Goal: Complete application form

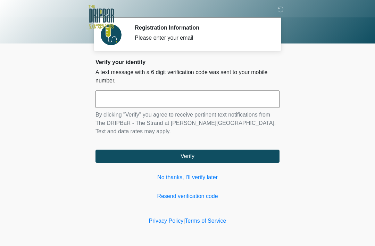
click at [209, 179] on link "No thanks, I'll verify later" at bounding box center [188, 177] width 184 height 8
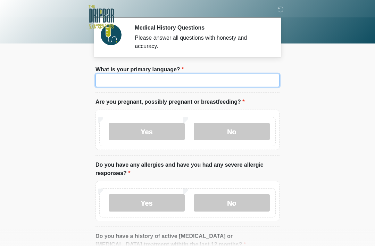
click at [141, 79] on input "What is your primary language?" at bounding box center [188, 80] width 184 height 13
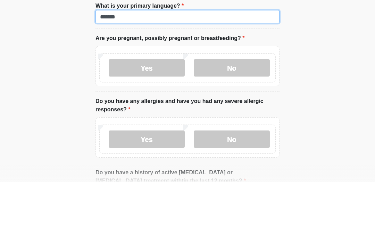
type input "*******"
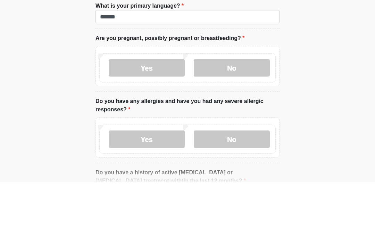
click at [227, 123] on label "No" at bounding box center [232, 131] width 76 height 17
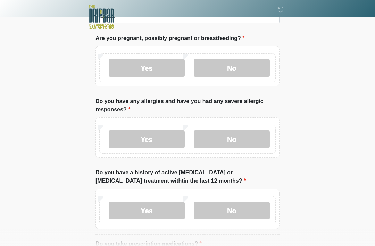
click at [237, 138] on label "No" at bounding box center [232, 138] width 76 height 17
click at [231, 214] on label "No" at bounding box center [232, 210] width 76 height 17
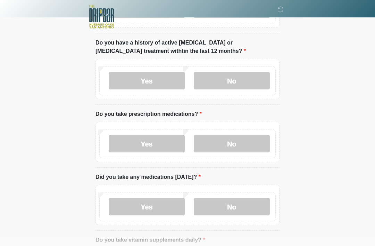
scroll to position [196, 0]
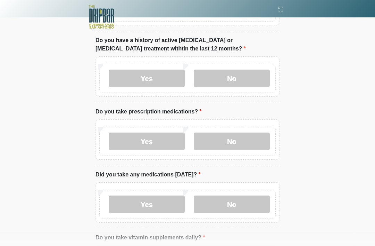
click at [151, 140] on label "Yes" at bounding box center [147, 140] width 76 height 17
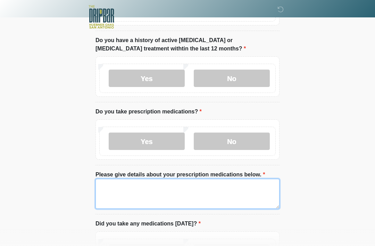
click at [130, 191] on textarea "Please give details about your prescription medications below." at bounding box center [188, 194] width 184 height 30
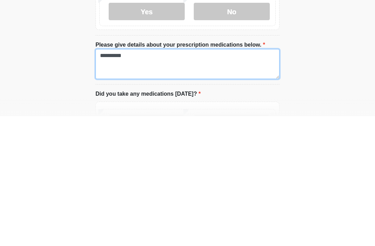
click at [162, 179] on textarea "*********" at bounding box center [188, 194] width 184 height 30
click at [160, 179] on textarea "*********" at bounding box center [188, 194] width 184 height 30
click at [144, 179] on textarea "*********" at bounding box center [188, 194] width 184 height 30
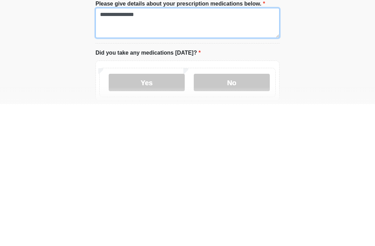
scroll to position [228, 0]
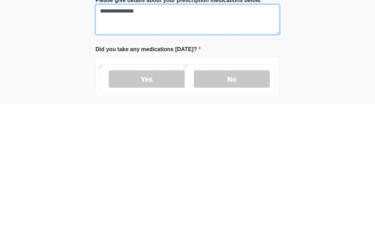
type textarea "**********"
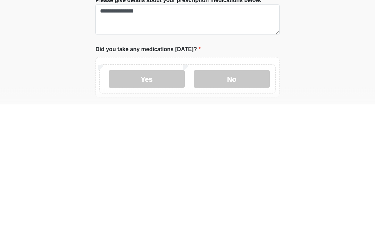
click at [144, 212] on label "Yes" at bounding box center [147, 220] width 76 height 17
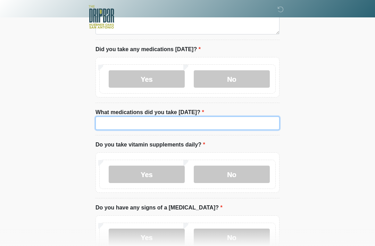
click at [136, 122] on input "What medications did you take today?" at bounding box center [188, 122] width 184 height 13
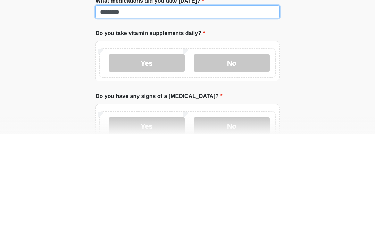
type input "*********"
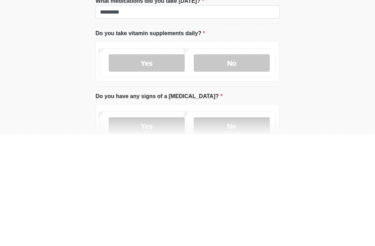
click at [231, 166] on label "No" at bounding box center [232, 174] width 76 height 17
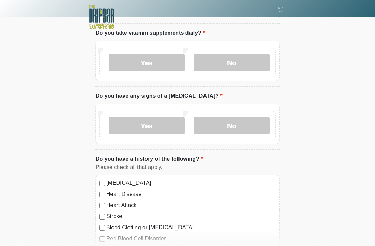
click at [227, 128] on label "No" at bounding box center [232, 125] width 76 height 17
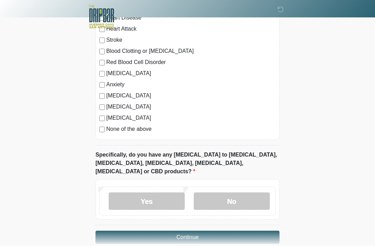
scroll to position [660, 0]
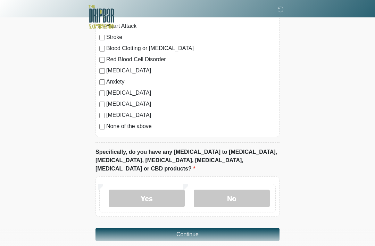
click at [230, 189] on label "No" at bounding box center [232, 197] width 76 height 17
click at [193, 228] on button "Continue" at bounding box center [188, 234] width 184 height 13
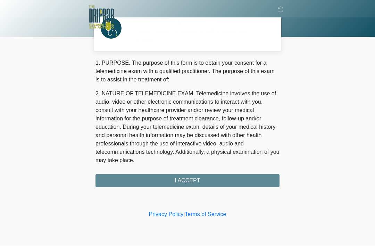
scroll to position [0, 0]
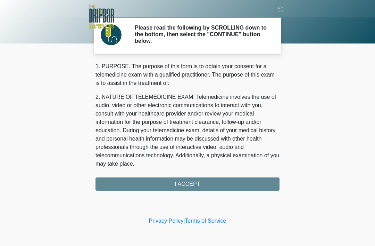
click at [199, 183] on div "1. PURPOSE. The purpose of this form is to obtain your consent for a telemedici…" at bounding box center [188, 126] width 184 height 128
click at [184, 185] on div "1. PURPOSE. The purpose of this form is to obtain your consent for a telemedici…" at bounding box center [188, 126] width 184 height 128
click at [191, 184] on div "1. PURPOSE. The purpose of this form is to obtain your consent for a telemedici…" at bounding box center [188, 126] width 184 height 128
click at [201, 181] on div "1. PURPOSE. The purpose of this form is to obtain your consent for a telemedici…" at bounding box center [188, 126] width 184 height 128
click at [190, 184] on div "1. PURPOSE. The purpose of this form is to obtain your consent for a telemedici…" at bounding box center [188, 126] width 184 height 128
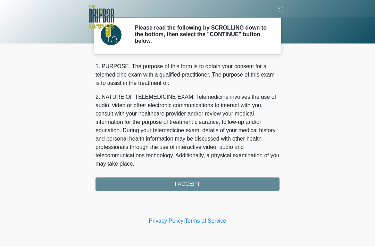
click at [180, 182] on div "1. PURPOSE. The purpose of this form is to obtain your consent for a telemedici…" at bounding box center [188, 126] width 184 height 128
click at [192, 181] on div "1. PURPOSE. The purpose of this form is to obtain your consent for a telemedici…" at bounding box center [188, 126] width 184 height 128
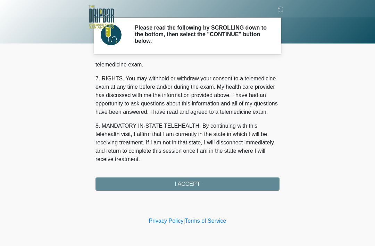
scroll to position [305, 0]
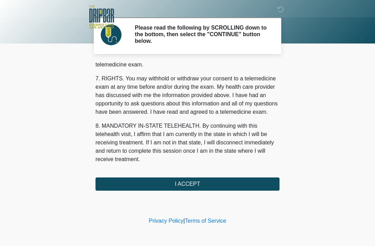
click at [181, 183] on button "I ACCEPT" at bounding box center [188, 183] width 184 height 13
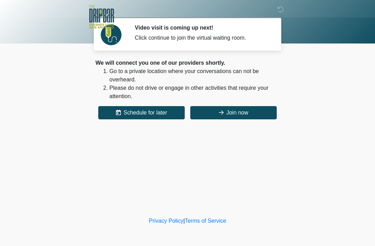
click at [231, 111] on button "Join now" at bounding box center [233, 112] width 87 height 13
